Goal: Information Seeking & Learning: Learn about a topic

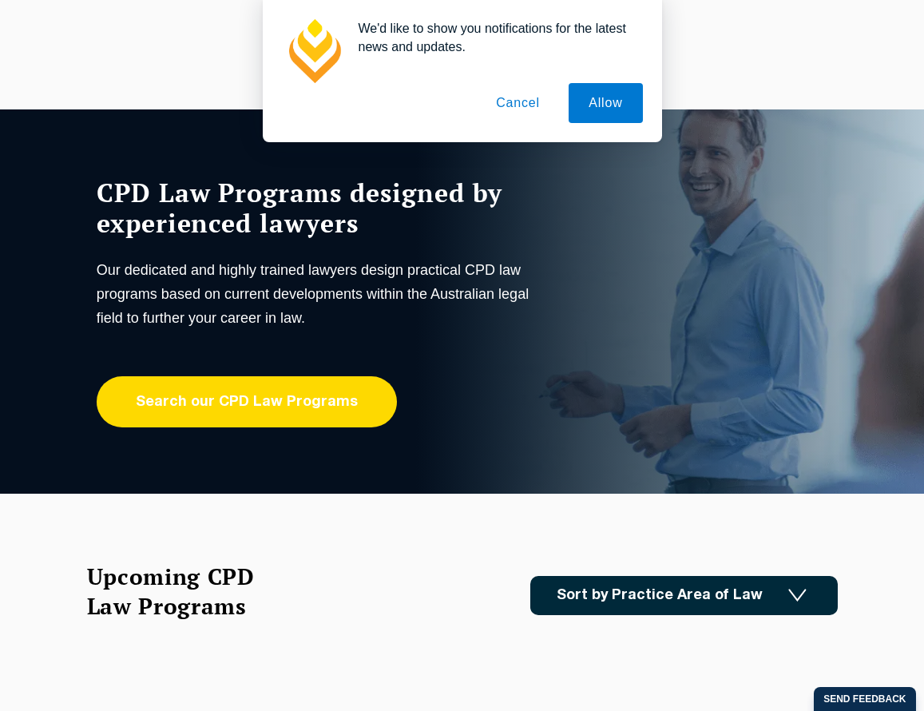
click at [370, 395] on link "Search our CPD Law Programs" at bounding box center [247, 401] width 300 height 51
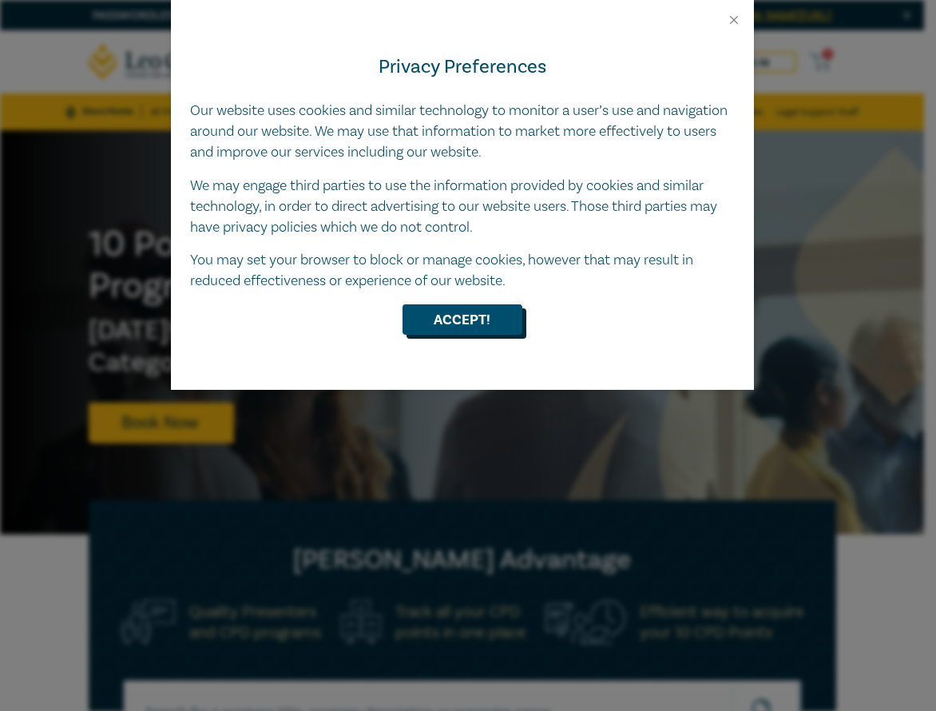
click at [499, 318] on button "Accept!" at bounding box center [462, 319] width 120 height 30
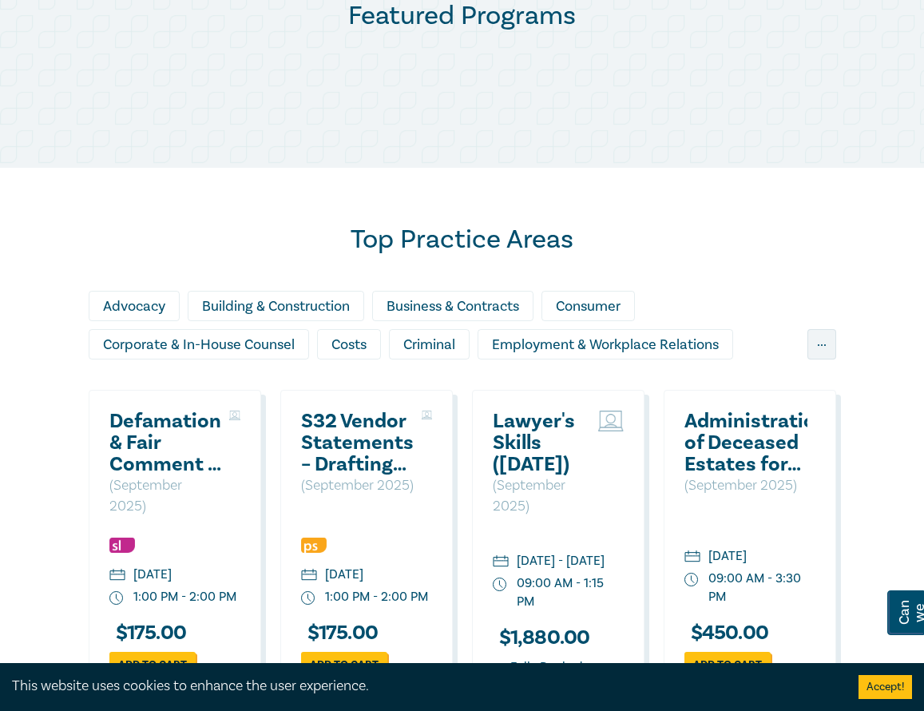
scroll to position [878, 0]
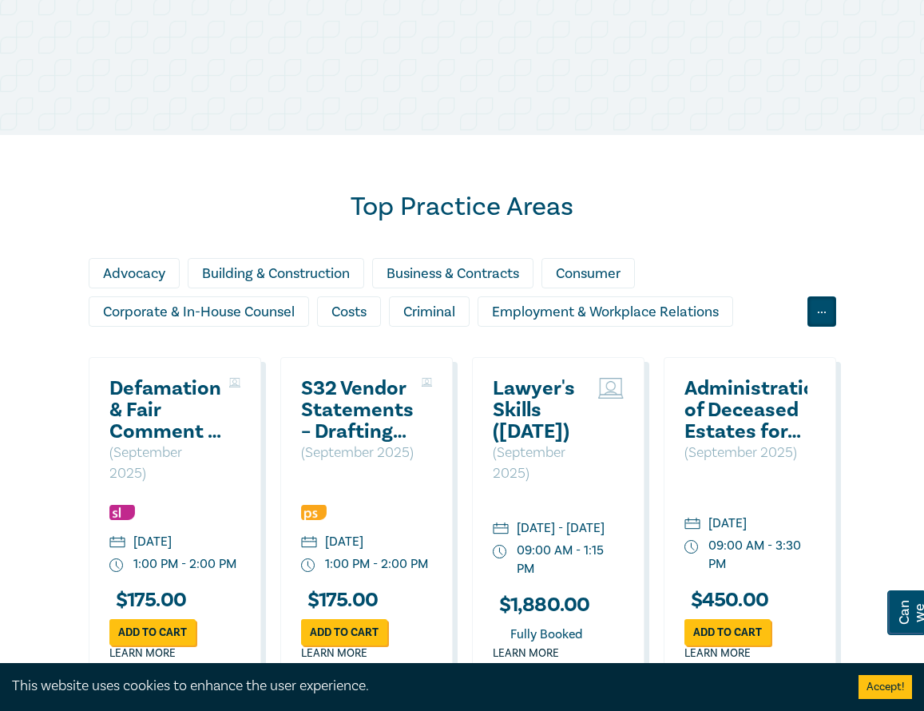
click at [821, 327] on div "..." at bounding box center [821, 311] width 29 height 30
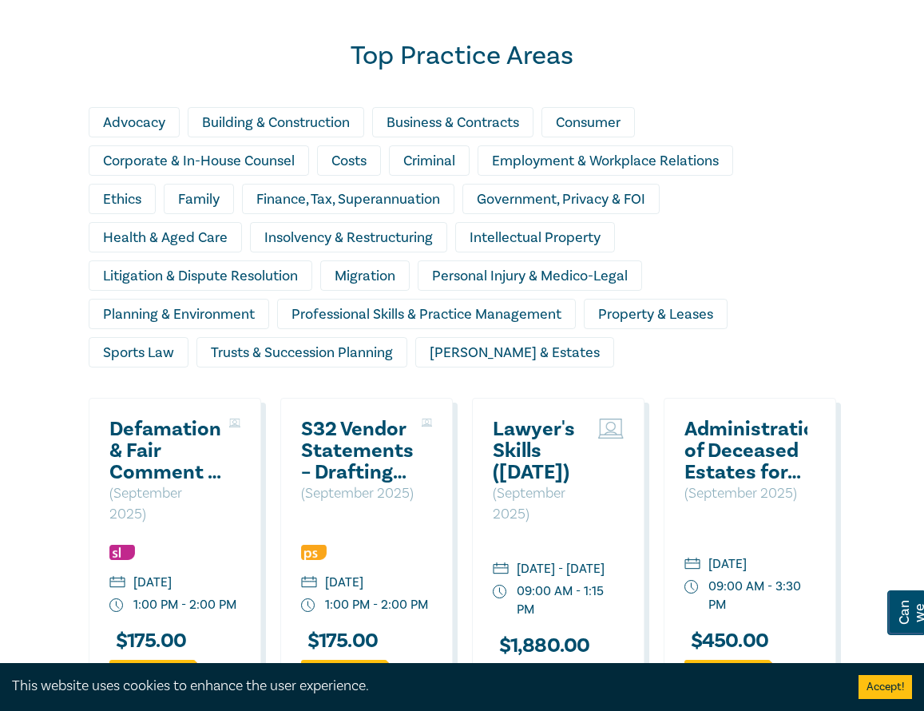
scroll to position [1038, 0]
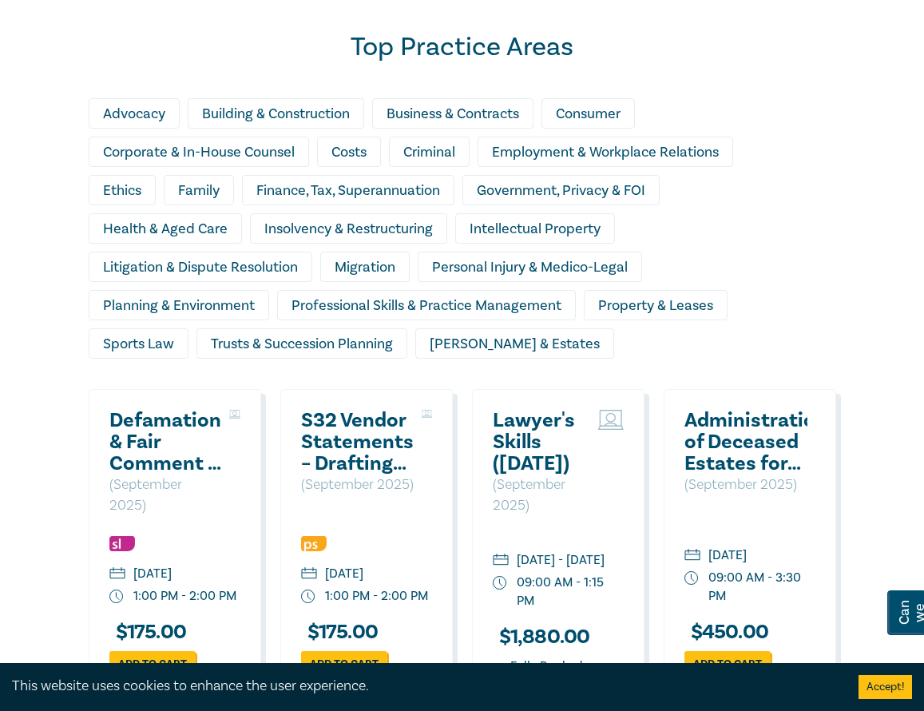
click at [688, 320] on div "Property & Leases" at bounding box center [656, 305] width 144 height 30
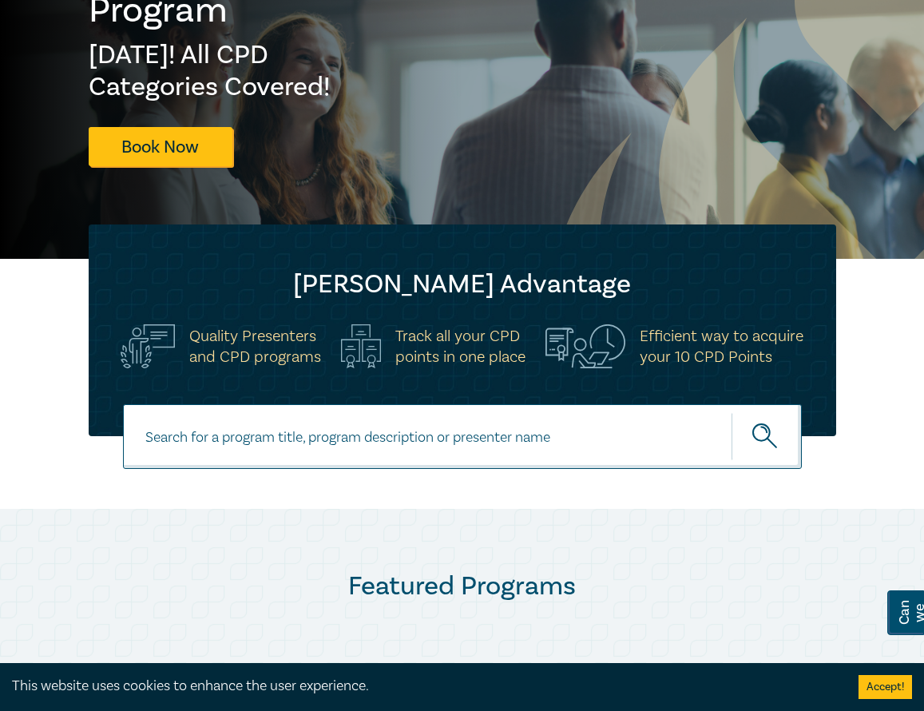
scroll to position [0, 0]
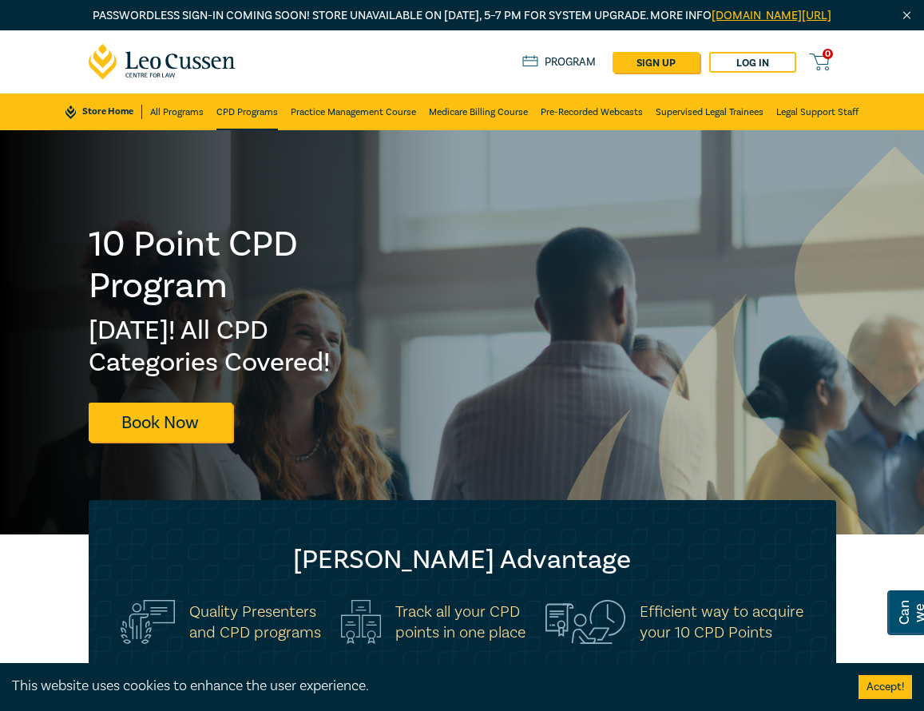
click at [242, 130] on link "CPD Programs" at bounding box center [246, 111] width 61 height 37
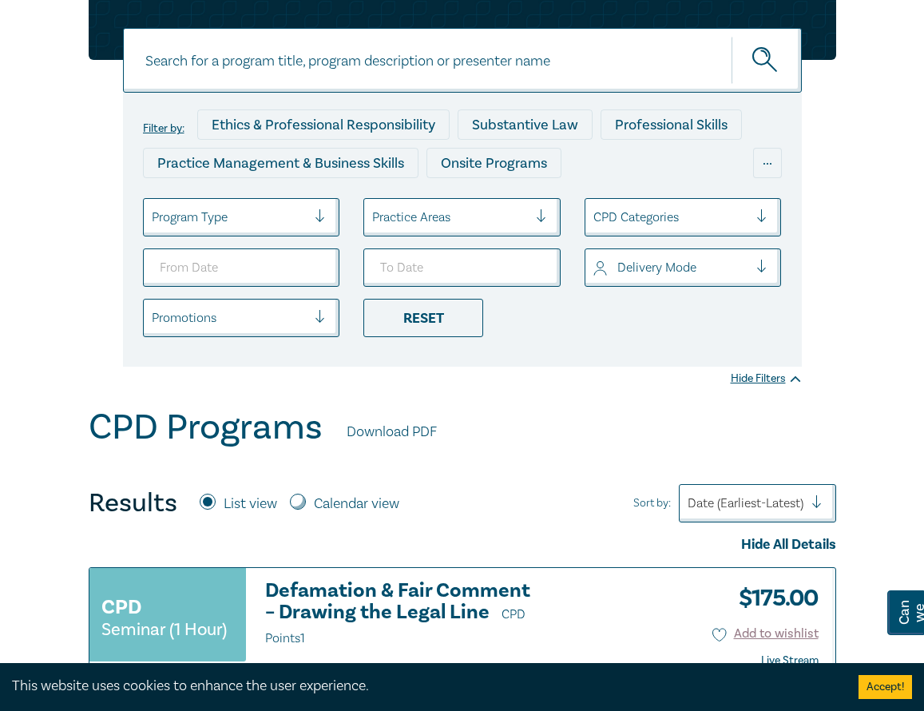
scroll to position [160, 0]
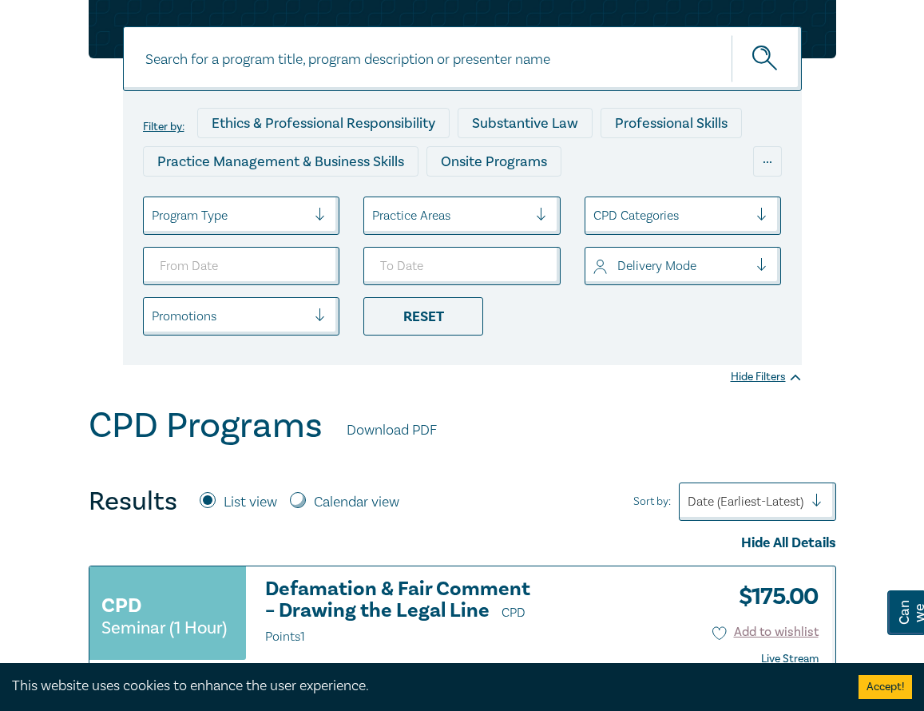
click at [481, 226] on div at bounding box center [450, 215] width 156 height 21
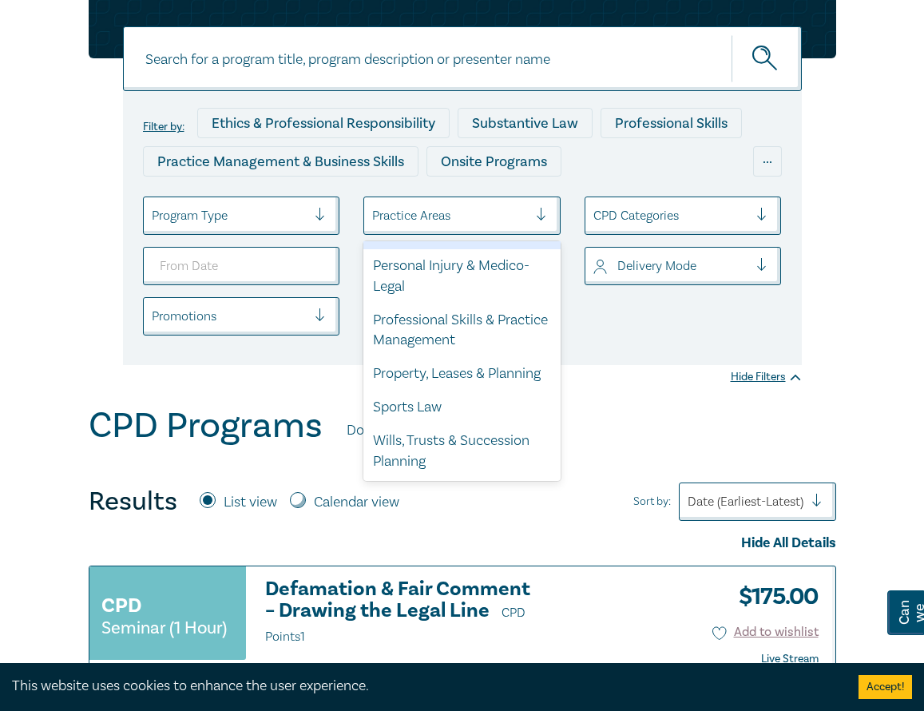
scroll to position [639, 0]
click at [438, 390] on div "Property, Leases & Planning" at bounding box center [461, 374] width 197 height 34
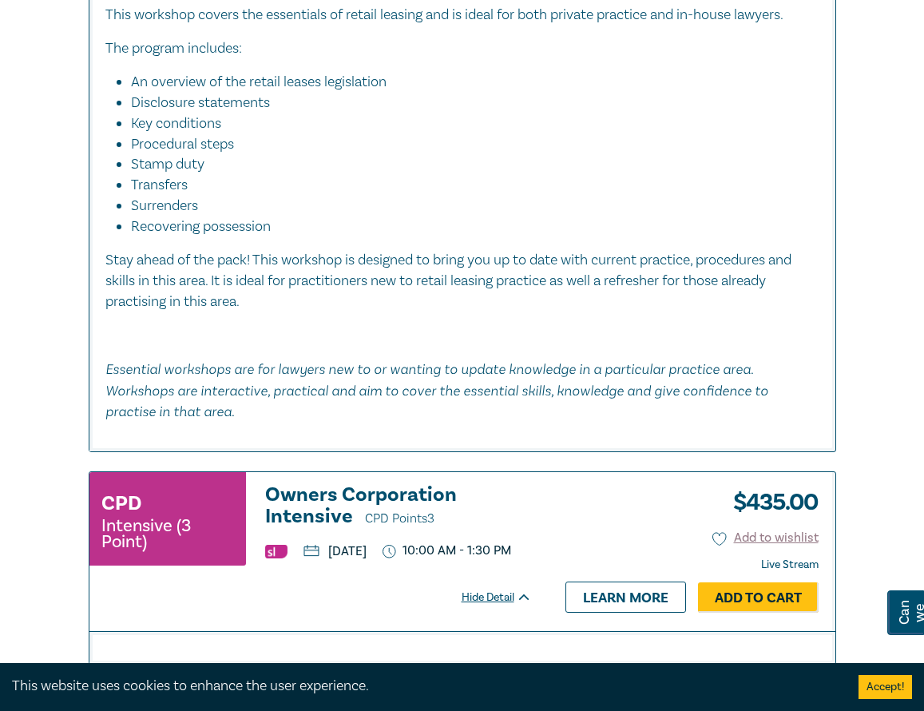
scroll to position [5669, 0]
